Goal: Task Accomplishment & Management: Complete application form

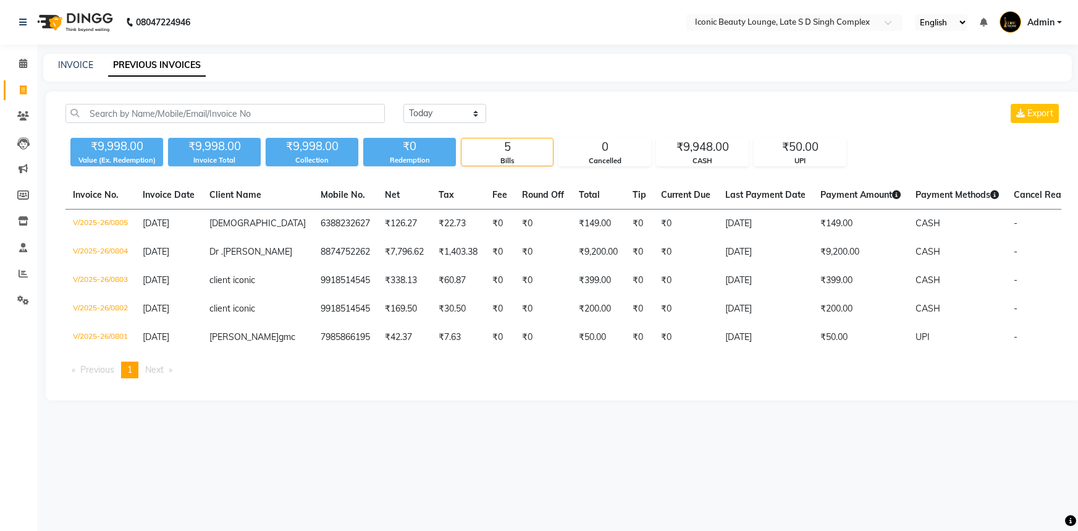
select select "[DATE]"
click at [81, 65] on link "INVOICE" at bounding box center [75, 64] width 35 height 11
select select "6614"
select select "service"
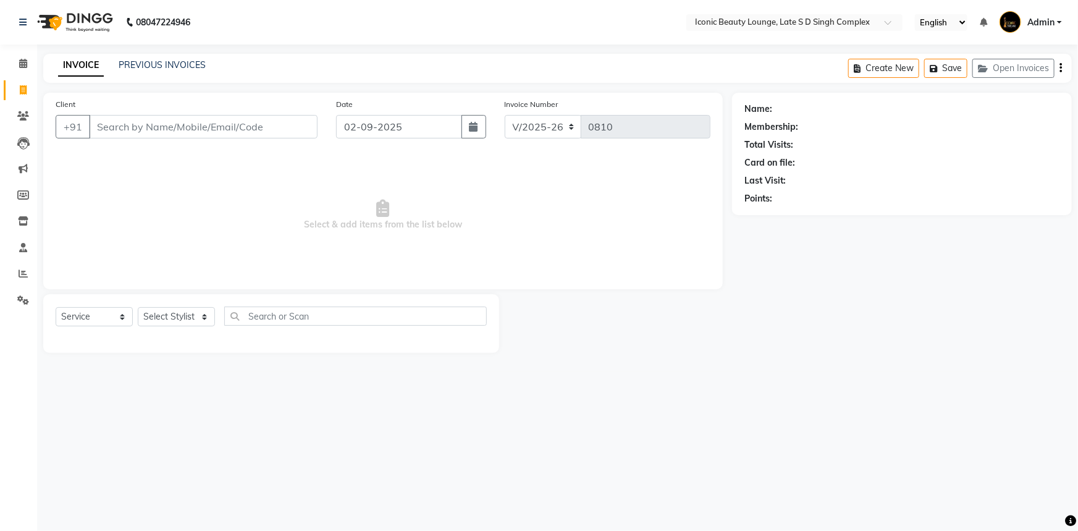
click at [134, 128] on input "Client" at bounding box center [203, 126] width 229 height 23
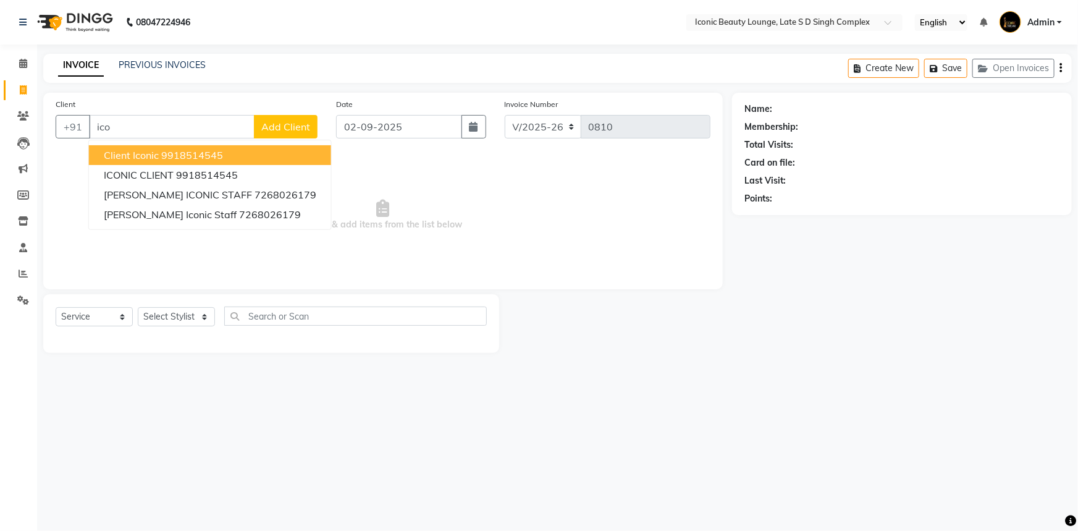
click at [183, 154] on ngb-highlight "9918514545" at bounding box center [192, 155] width 62 height 12
type input "9918514545"
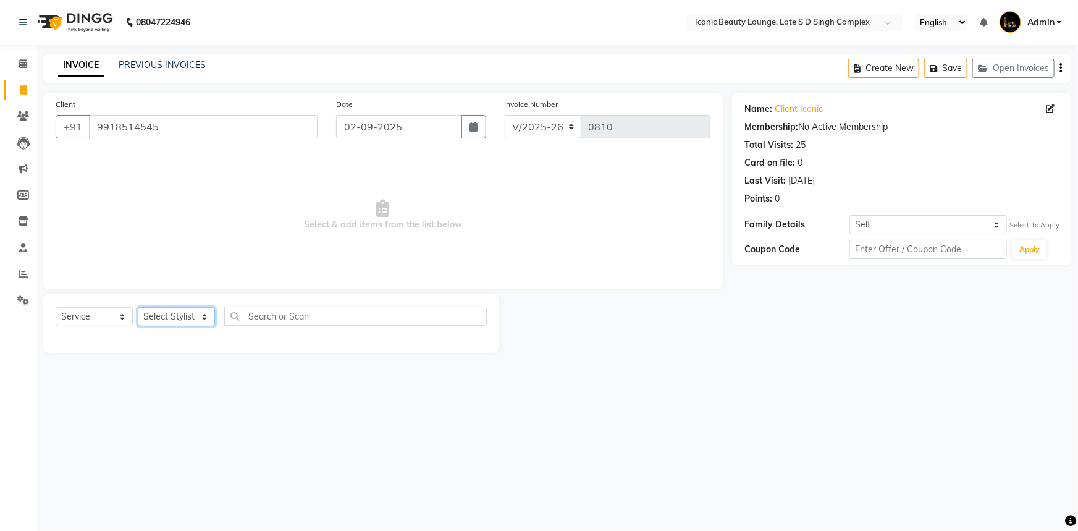
click at [206, 313] on select "Select Stylist [PERSON_NAME] [PERSON_NAME] [PERSON_NAME] [PERSON_NAME] [PERSON_…" at bounding box center [176, 316] width 77 height 19
click at [193, 319] on select "Select Stylist [PERSON_NAME] [PERSON_NAME] [PERSON_NAME] [PERSON_NAME] [PERSON_…" at bounding box center [176, 316] width 77 height 19
select select "58605"
click at [138, 307] on select "Select Stylist [PERSON_NAME] [PERSON_NAME] [PERSON_NAME] [PERSON_NAME] [PERSON_…" at bounding box center [176, 316] width 77 height 19
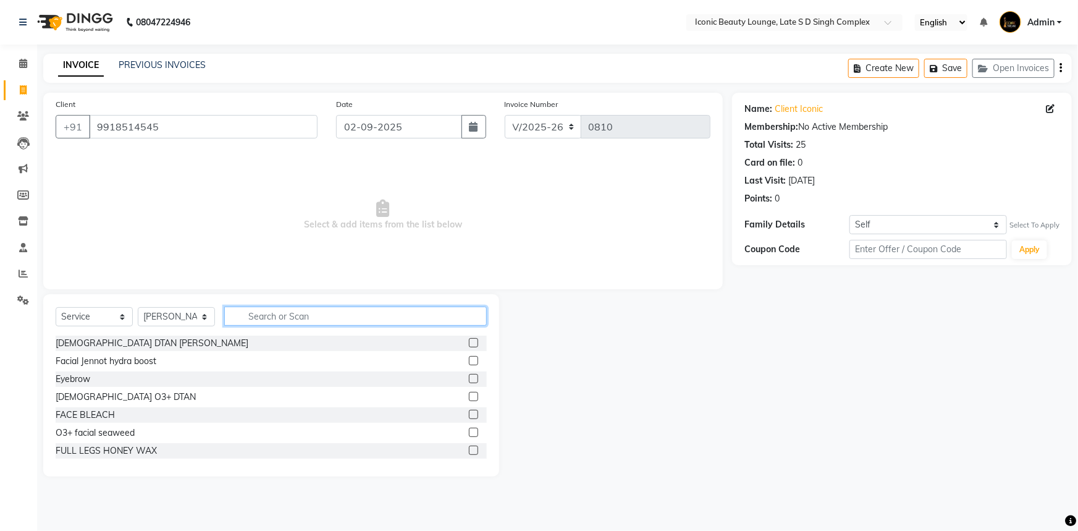
click at [282, 318] on input "text" at bounding box center [355, 315] width 263 height 19
